Goal: Transaction & Acquisition: Download file/media

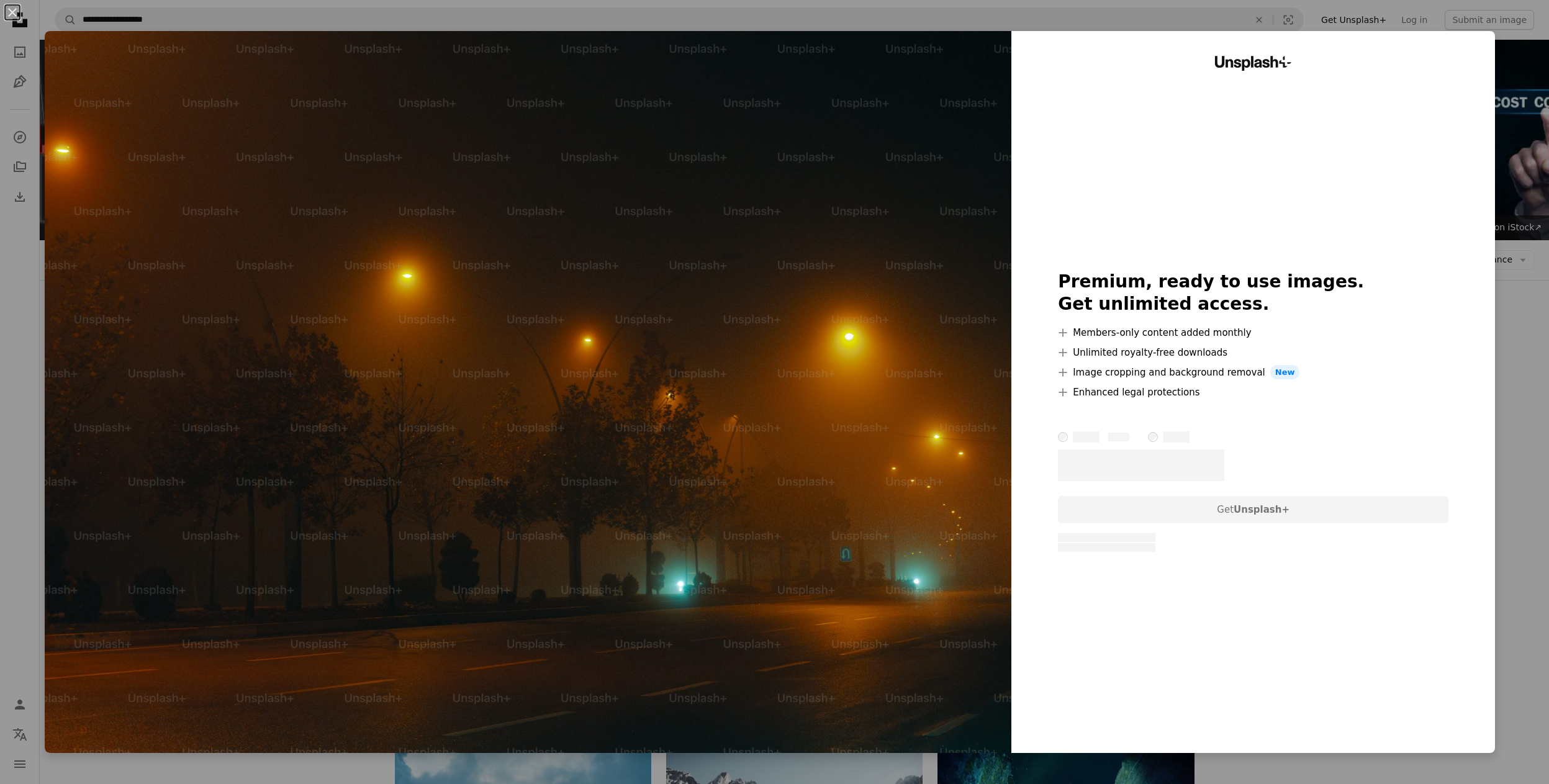
scroll to position [3103, 0]
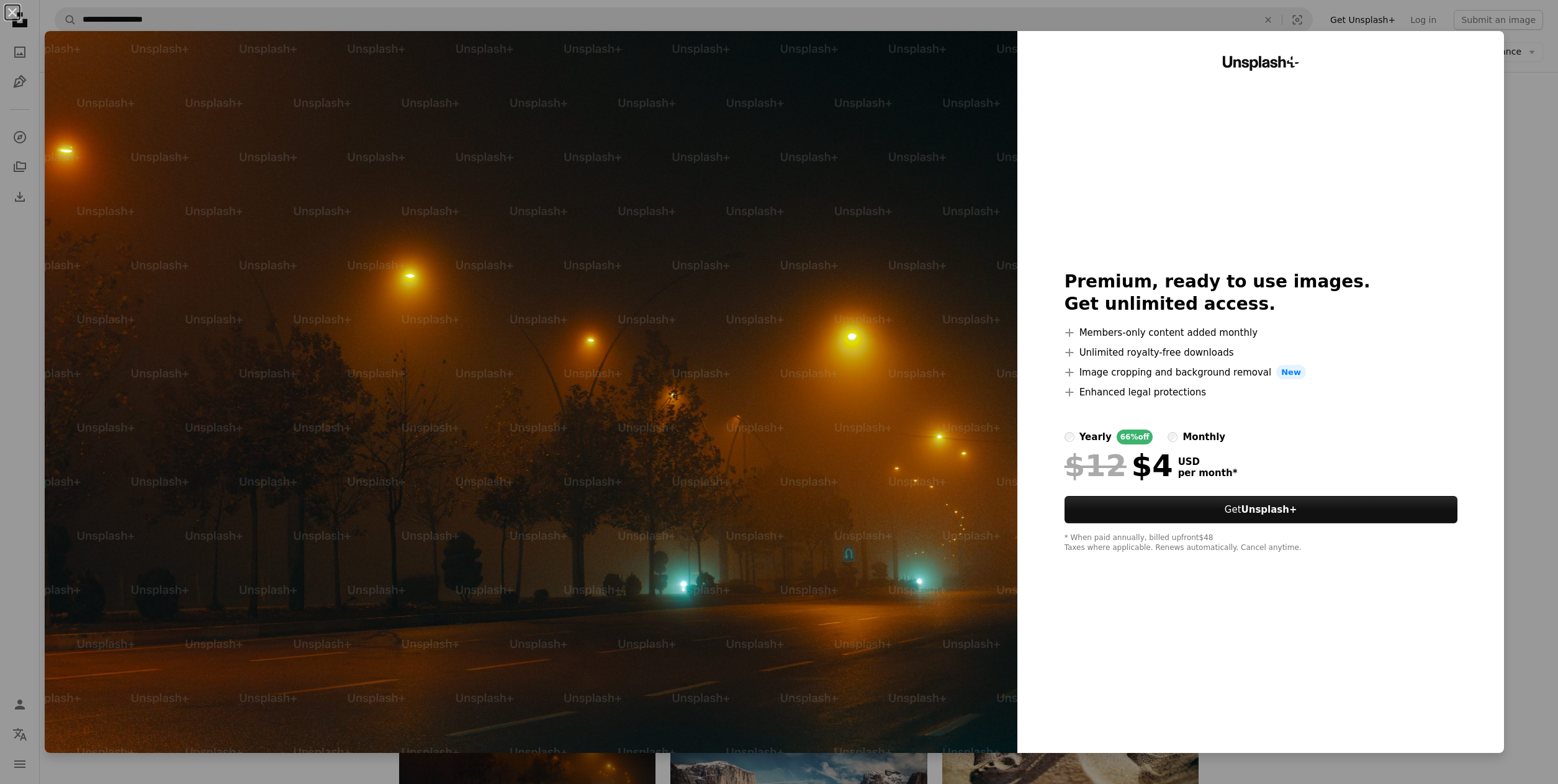
click at [1519, 170] on div "An X shape Unsplash+ Premium, ready to use images. Get unlimited access. A plus…" at bounding box center [779, 392] width 1558 height 784
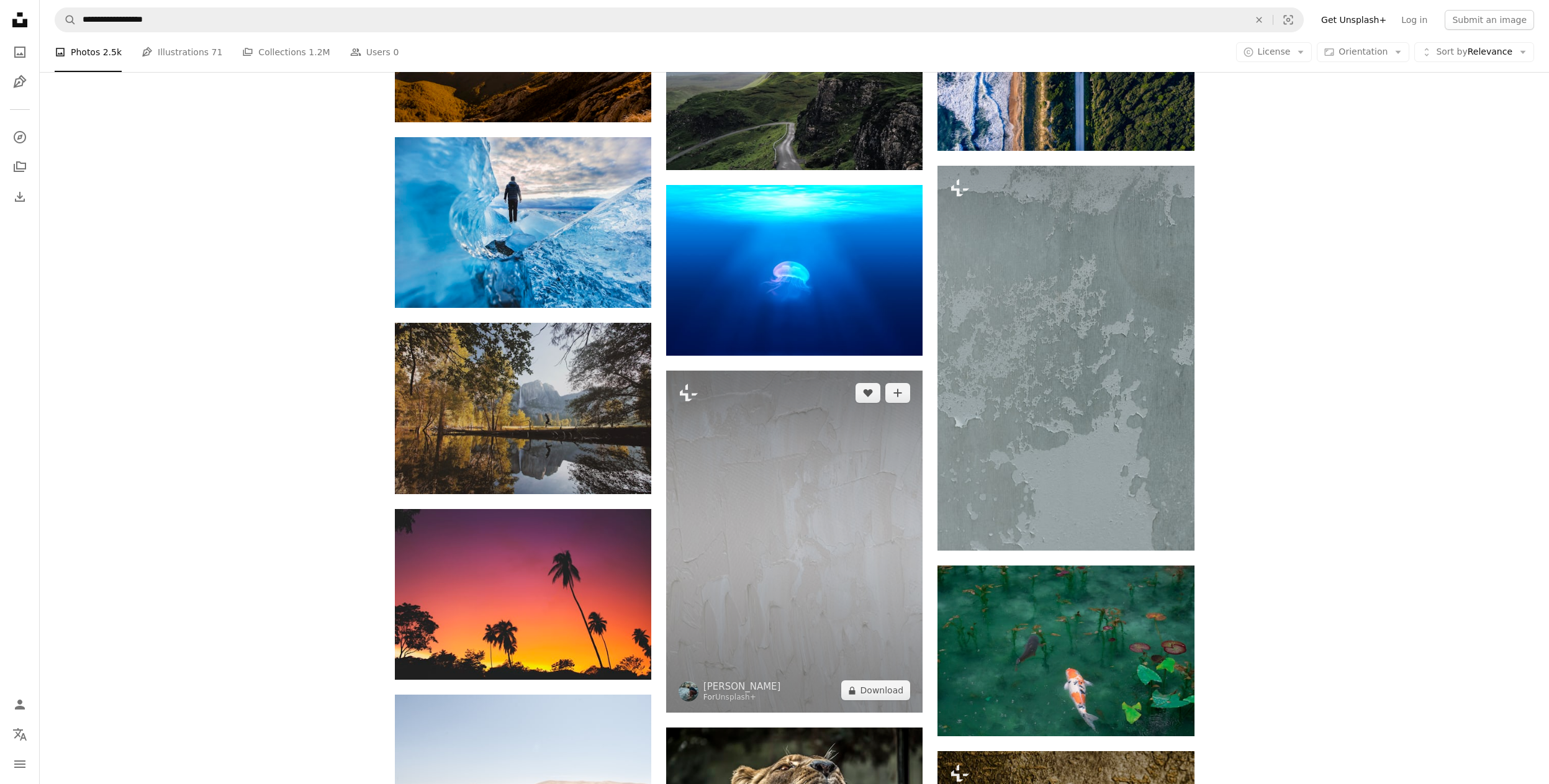
scroll to position [6578, 0]
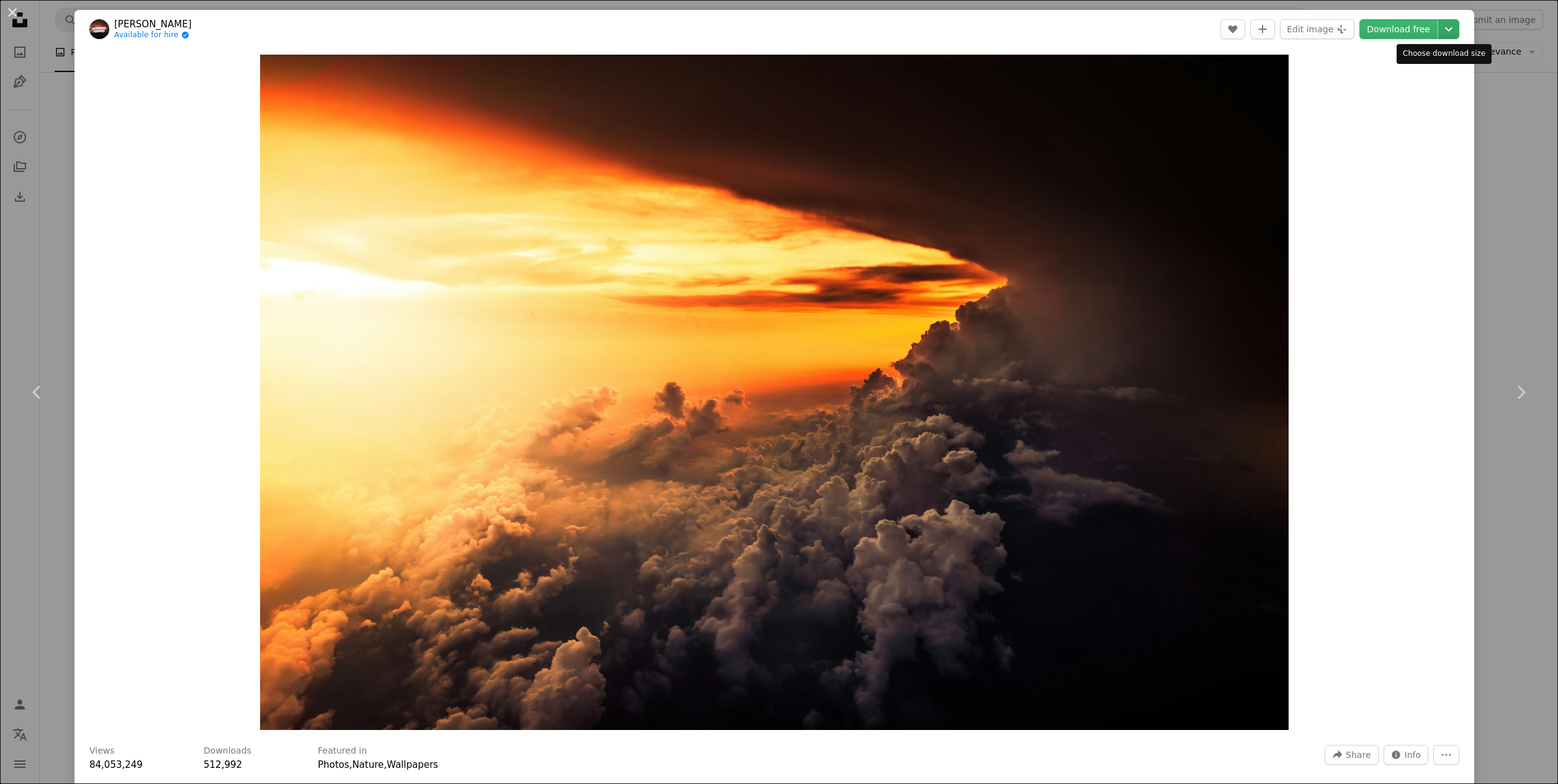
click at [1445, 30] on icon "Choose download size" at bounding box center [1449, 29] width 7 height 4
click at [1425, 145] on link "Original Size ( 3823 x 2510 )" at bounding box center [1396, 138] width 129 height 22
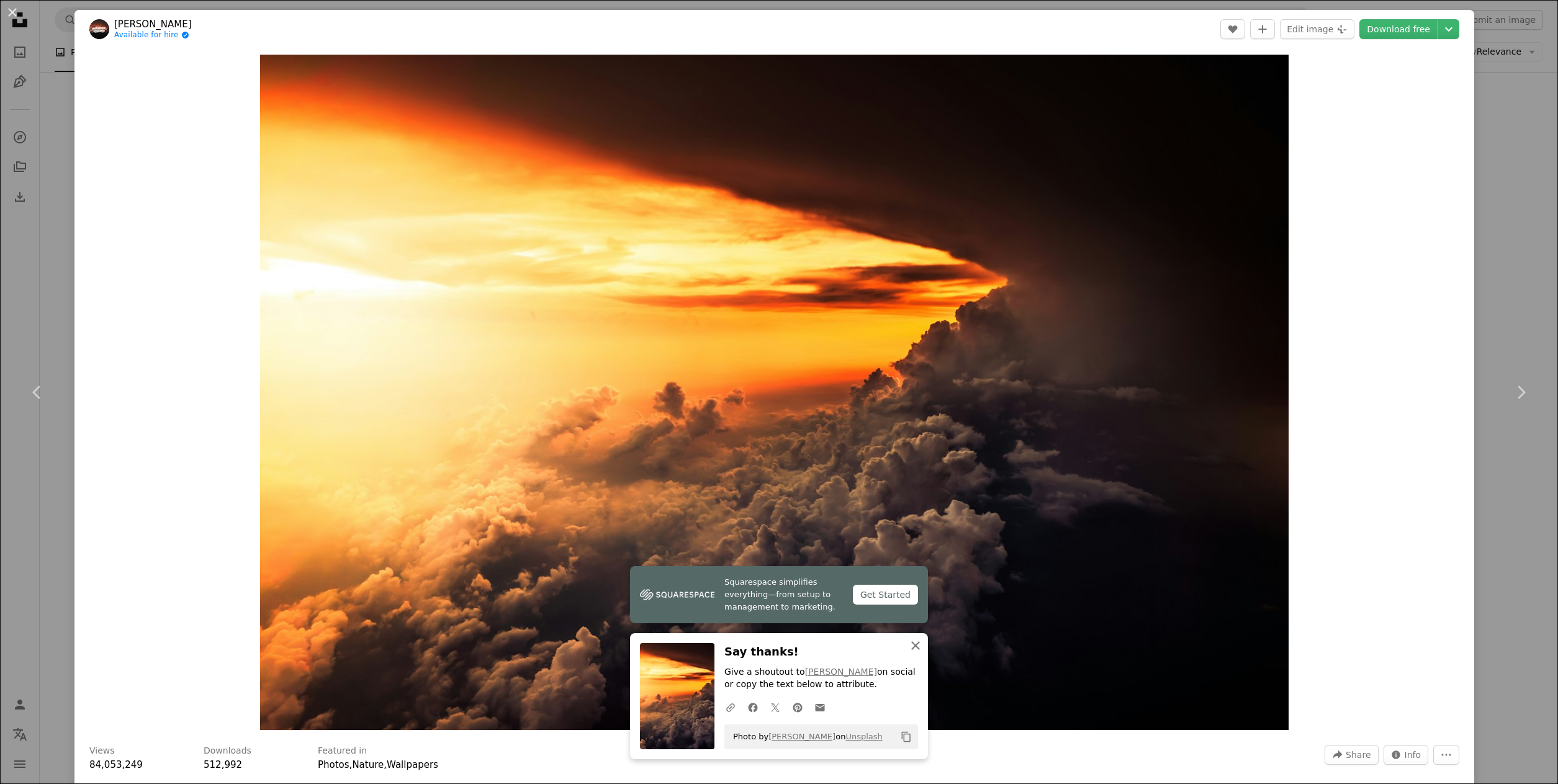
click at [913, 651] on icon "An X shape" at bounding box center [916, 646] width 15 height 15
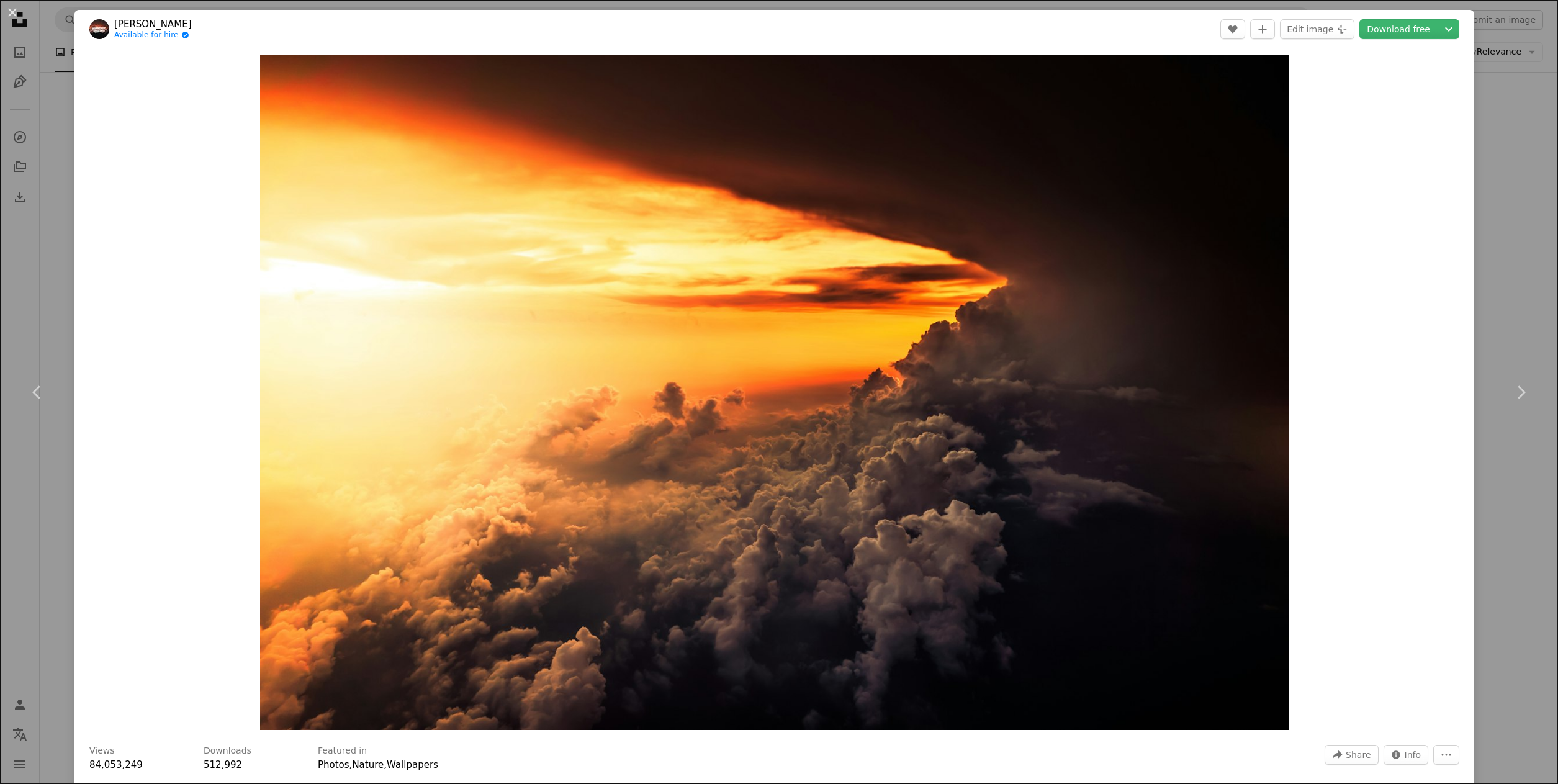
drag, startPoint x: 1501, startPoint y: 154, endPoint x: 1474, endPoint y: 159, distance: 27.5
click at [1501, 154] on div "An X shape Chevron left Chevron right [PERSON_NAME] Available for hire A checkm…" at bounding box center [779, 392] width 1558 height 784
